Goal: Find specific page/section: Find specific page/section

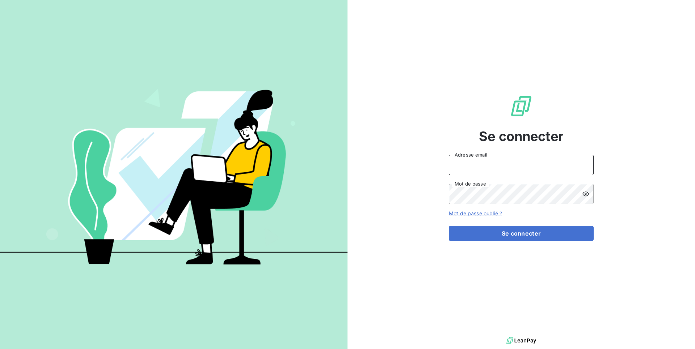
click at [479, 169] on input "Adresse email" at bounding box center [521, 165] width 145 height 20
type input "admin@bpaexperts"
click at [449, 226] on button "Se connecter" at bounding box center [521, 233] width 145 height 15
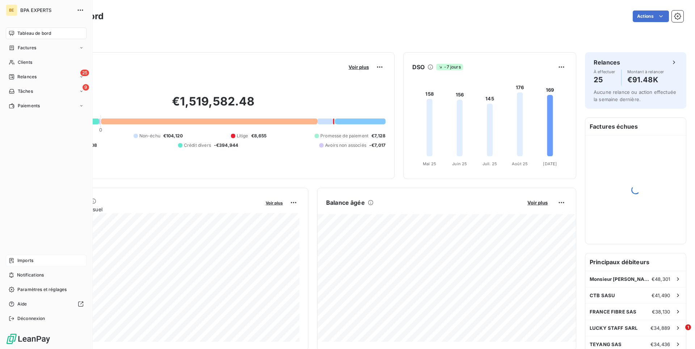
click at [31, 260] on span "Imports" at bounding box center [25, 260] width 16 height 7
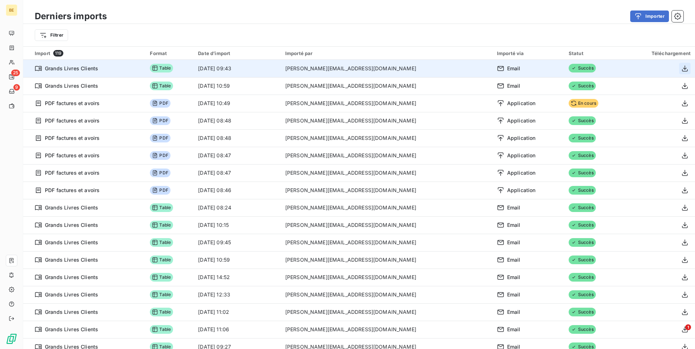
click at [684, 69] on icon "button" at bounding box center [685, 68] width 6 height 6
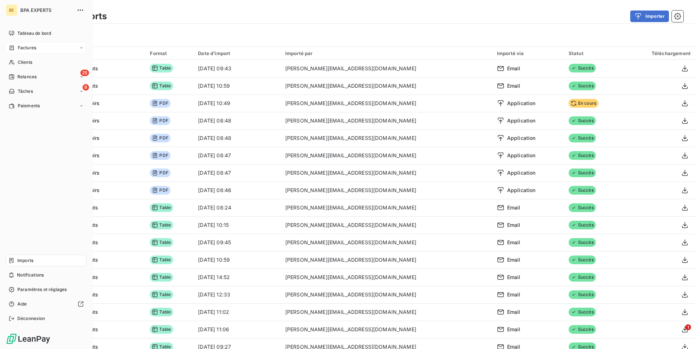
click at [28, 48] on span "Factures" at bounding box center [27, 48] width 18 height 7
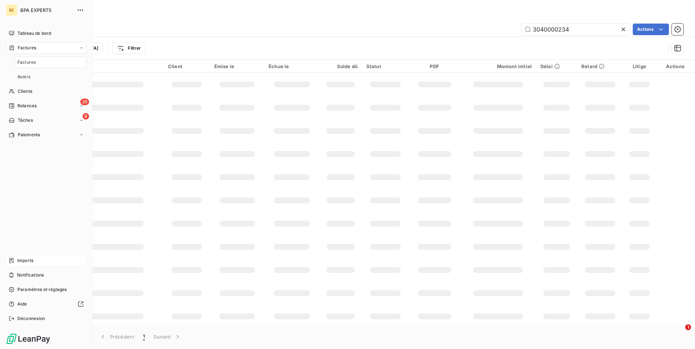
click at [17, 46] on div "Factures" at bounding box center [23, 48] width 28 height 7
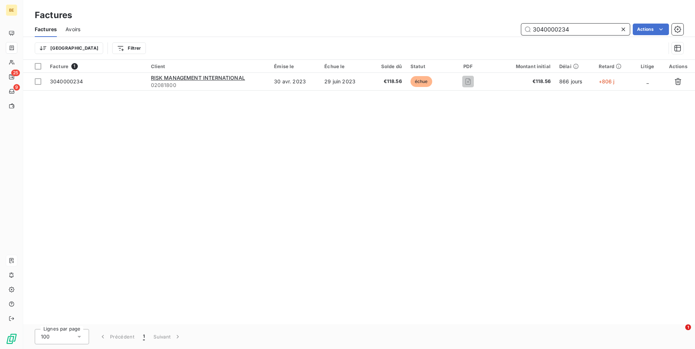
drag, startPoint x: 593, startPoint y: 28, endPoint x: 480, endPoint y: 21, distance: 112.8
click at [521, 24] on input "3040000234" at bounding box center [575, 30] width 109 height 12
paste input "25030000438"
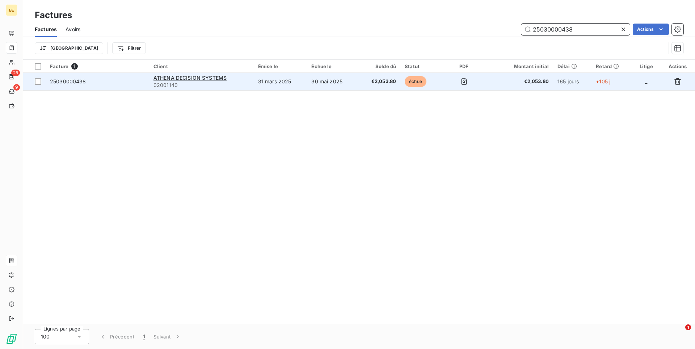
type input "25030000438"
click at [258, 84] on td "31 mars 2025" at bounding box center [281, 81] width 54 height 17
